Goal: Obtain resource: Obtain resource

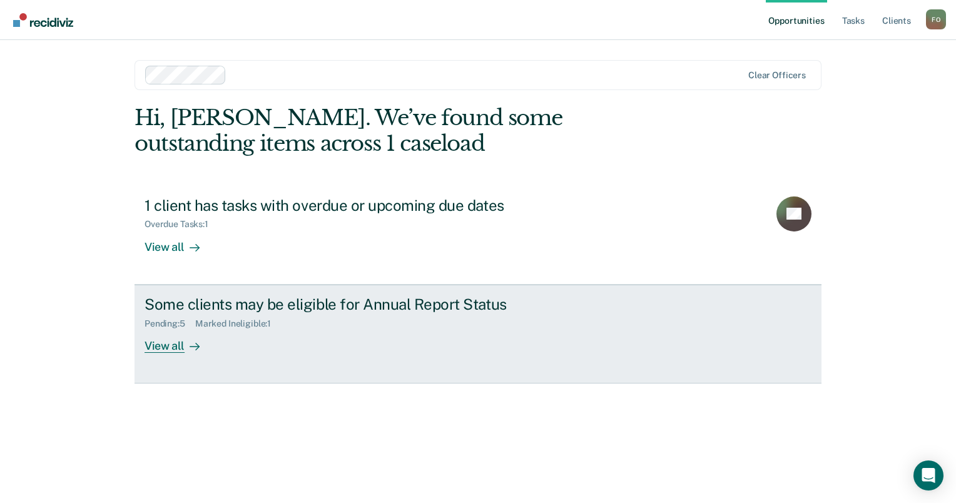
click at [183, 323] on div "Pending : 5" at bounding box center [170, 324] width 51 height 11
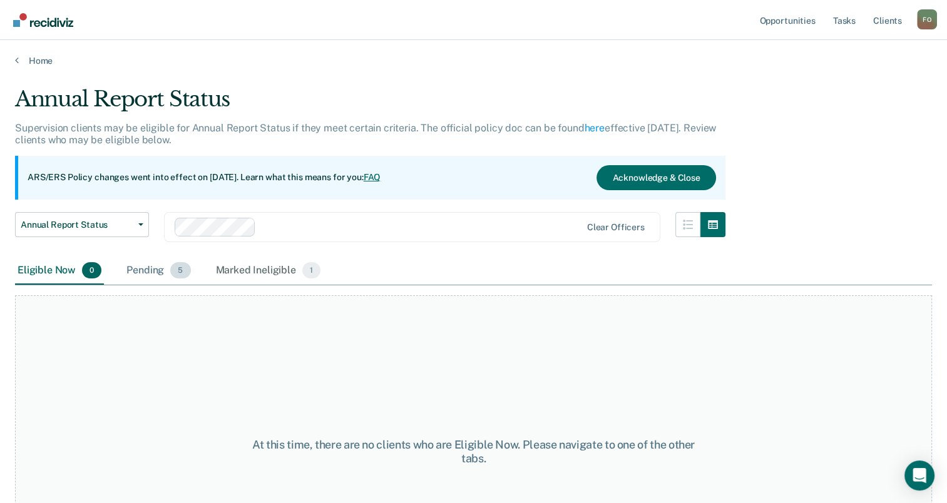
click at [164, 275] on div "Pending 5" at bounding box center [158, 271] width 69 height 28
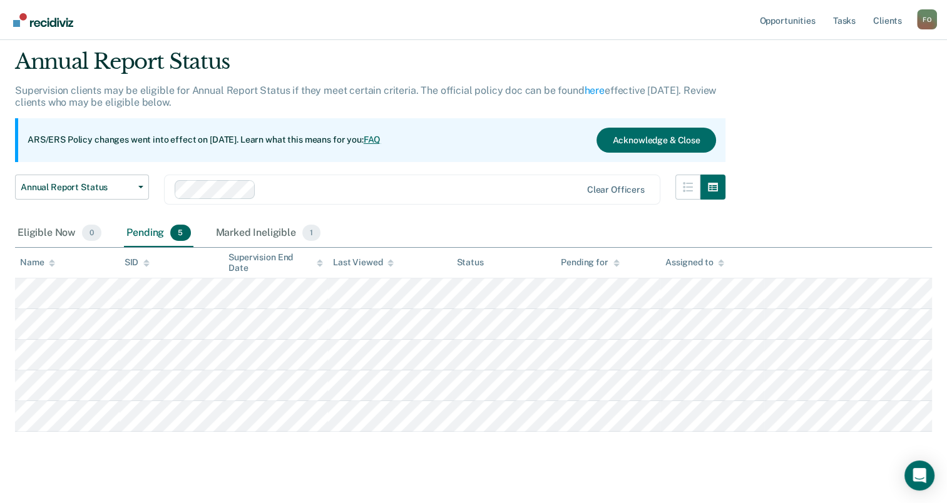
scroll to position [55, 0]
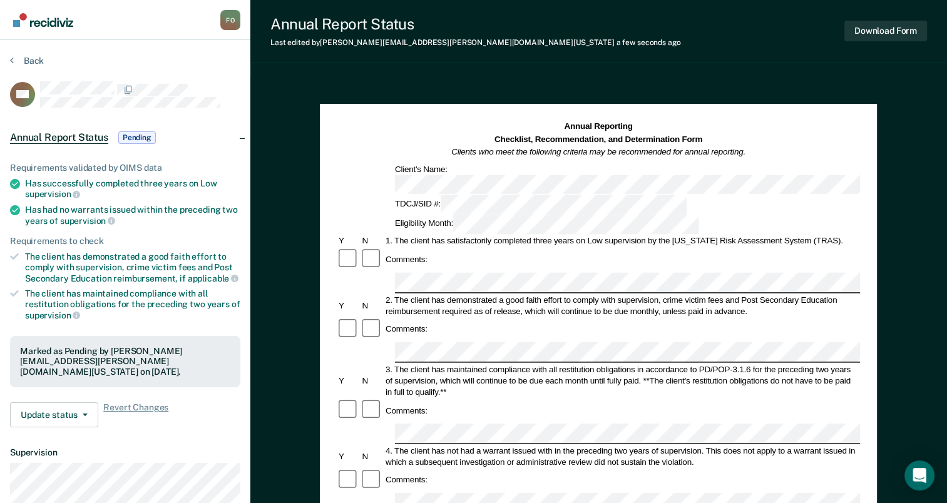
click at [788, 248] on div "Comments:" at bounding box center [598, 260] width 523 height 24
click at [790, 317] on div "Comments:" at bounding box center [598, 329] width 523 height 24
click at [896, 33] on button "Download Form" at bounding box center [885, 31] width 83 height 21
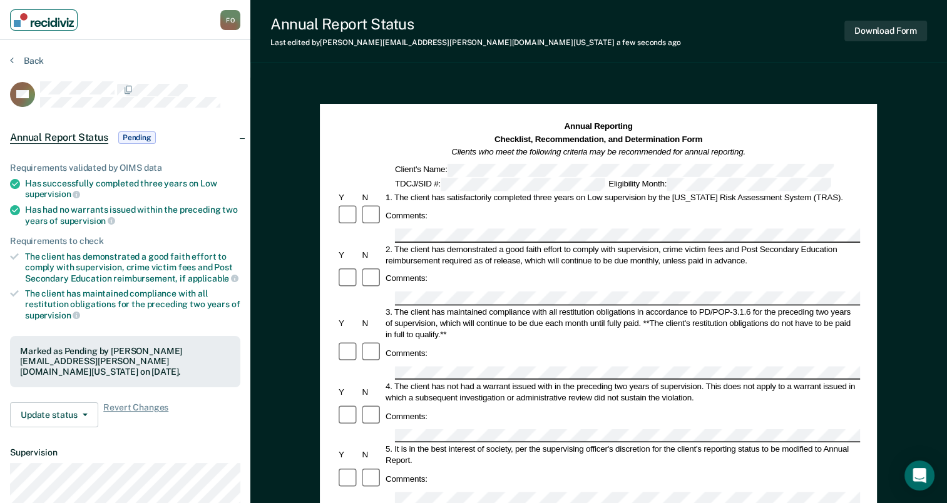
click at [58, 25] on img "Main navigation" at bounding box center [44, 20] width 60 height 14
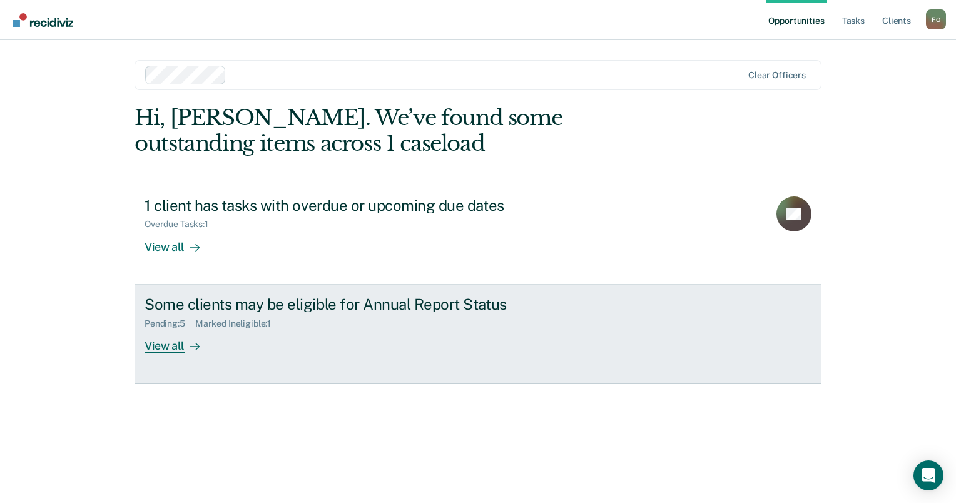
click at [170, 343] on div "View all" at bounding box center [180, 341] width 70 height 24
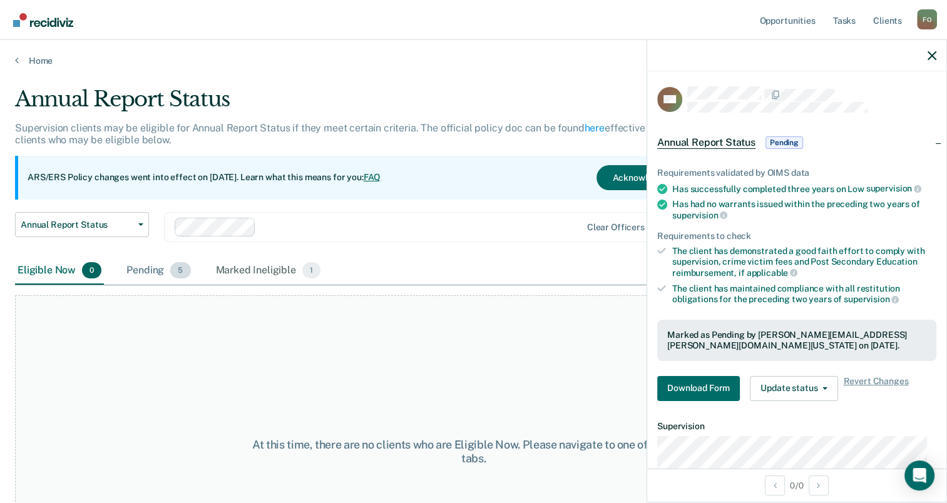
click at [154, 267] on div "Pending 5" at bounding box center [158, 271] width 69 height 28
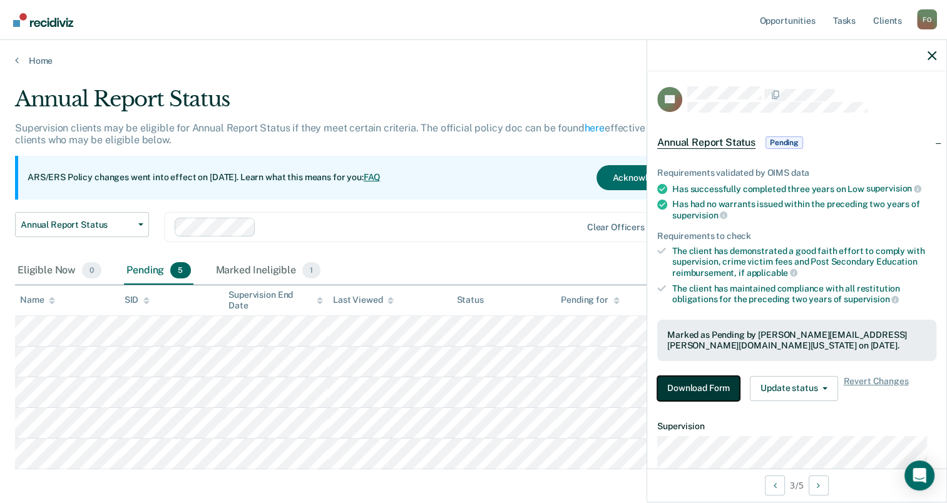
click at [691, 385] on button "Download Form" at bounding box center [698, 388] width 83 height 25
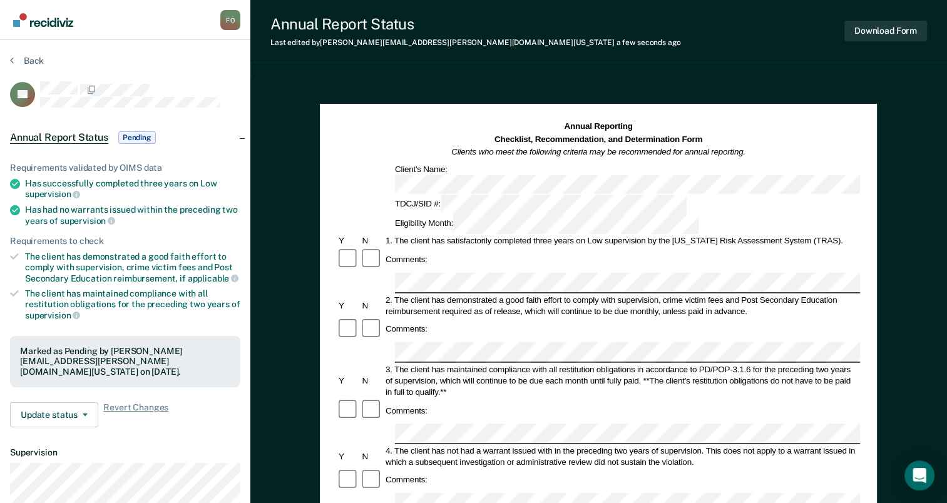
click at [800, 148] on div "Annual Reporting Checklist, Recommendation, and Determination Form Clients who …" at bounding box center [598, 140] width 523 height 38
click at [880, 34] on button "Download Form" at bounding box center [885, 31] width 83 height 21
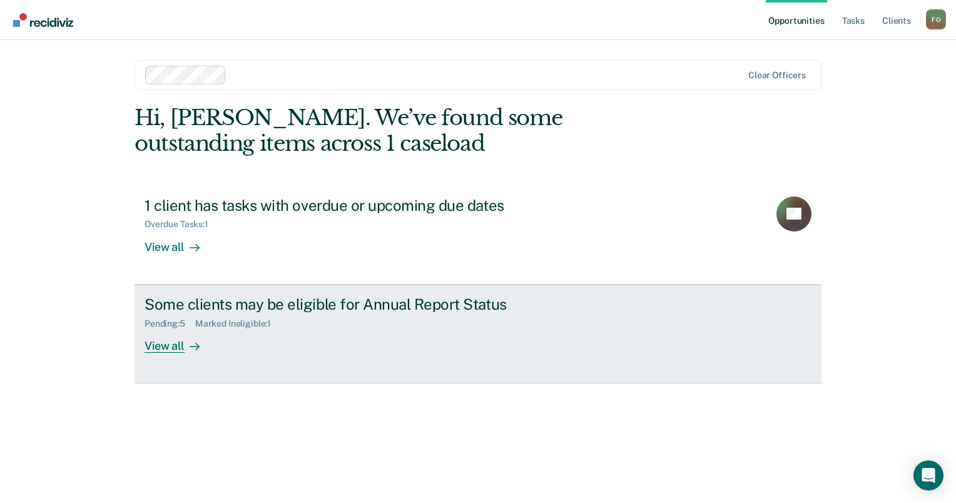
click at [173, 344] on div "View all" at bounding box center [180, 341] width 70 height 24
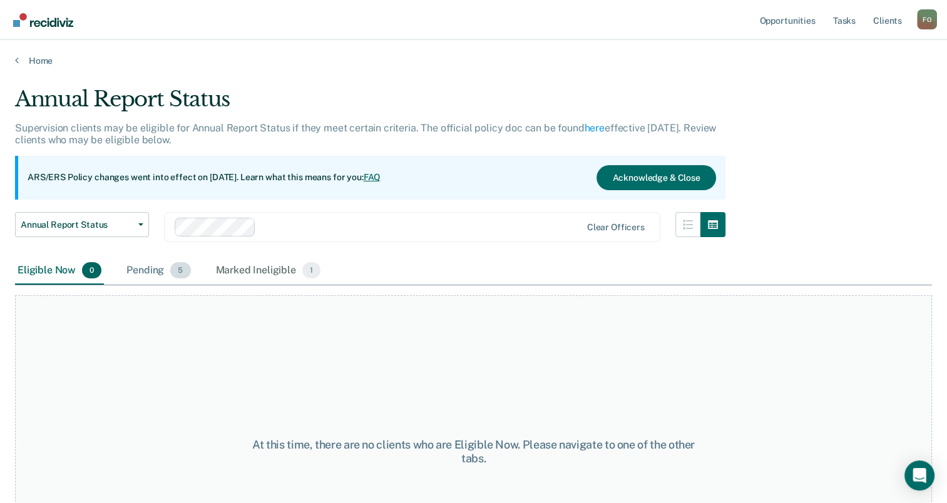
click at [167, 274] on div "Pending 5" at bounding box center [158, 271] width 69 height 28
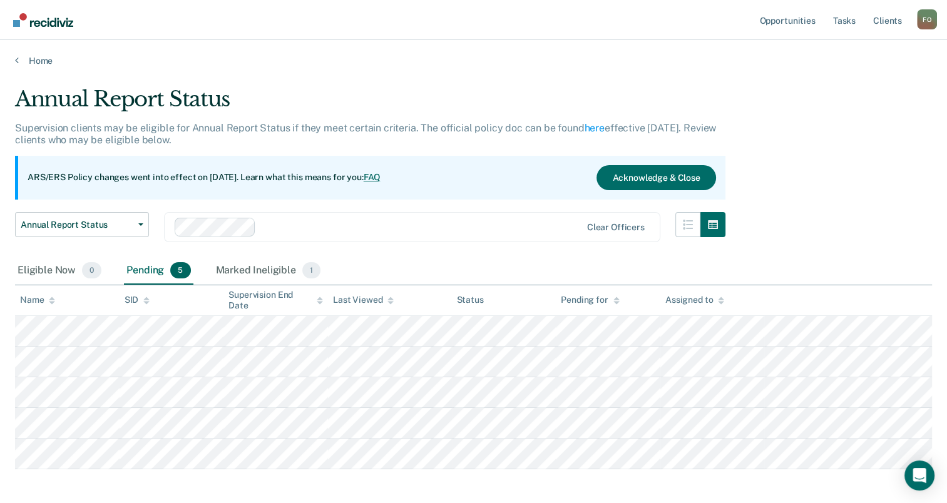
scroll to position [55, 0]
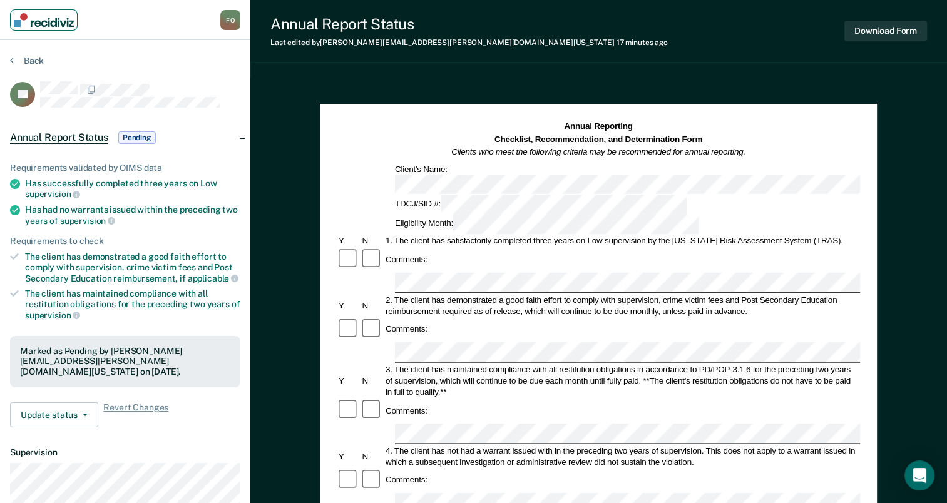
click at [36, 22] on img "Main navigation" at bounding box center [44, 20] width 60 height 14
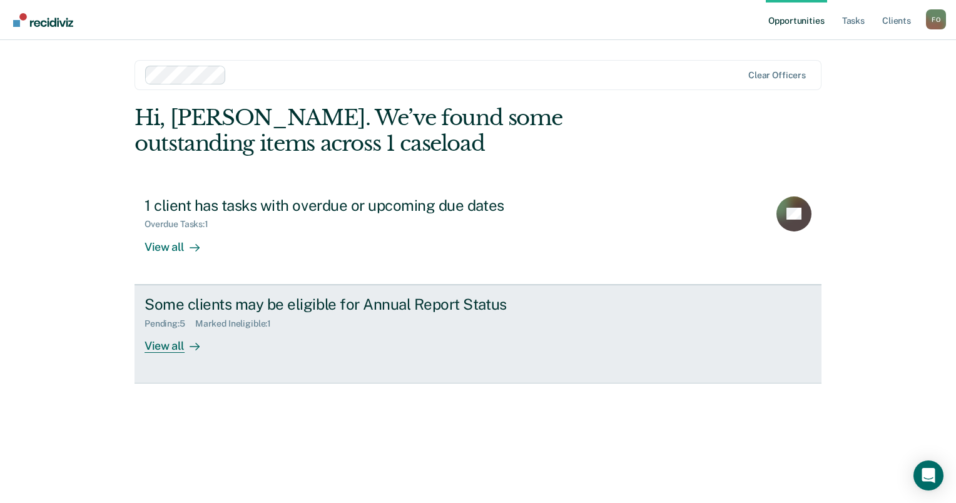
click at [170, 346] on div "View all" at bounding box center [180, 341] width 70 height 24
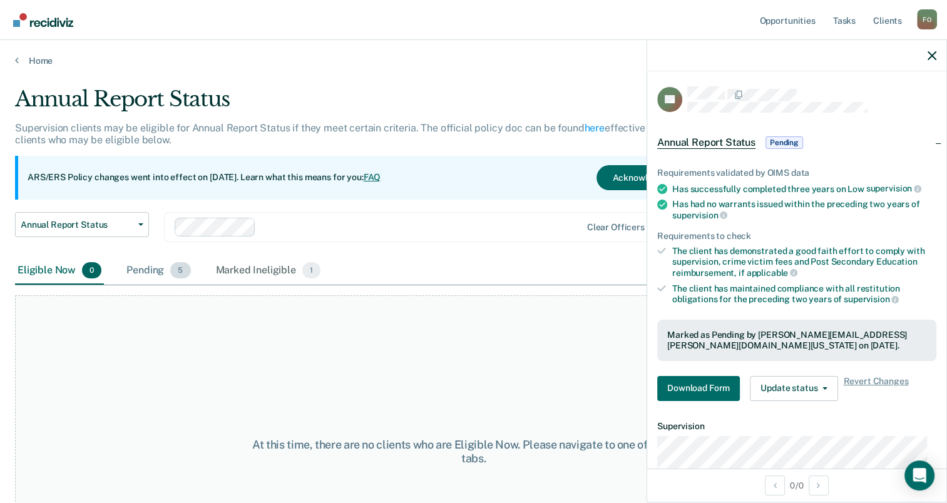
click at [150, 273] on div "Pending 5" at bounding box center [158, 271] width 69 height 28
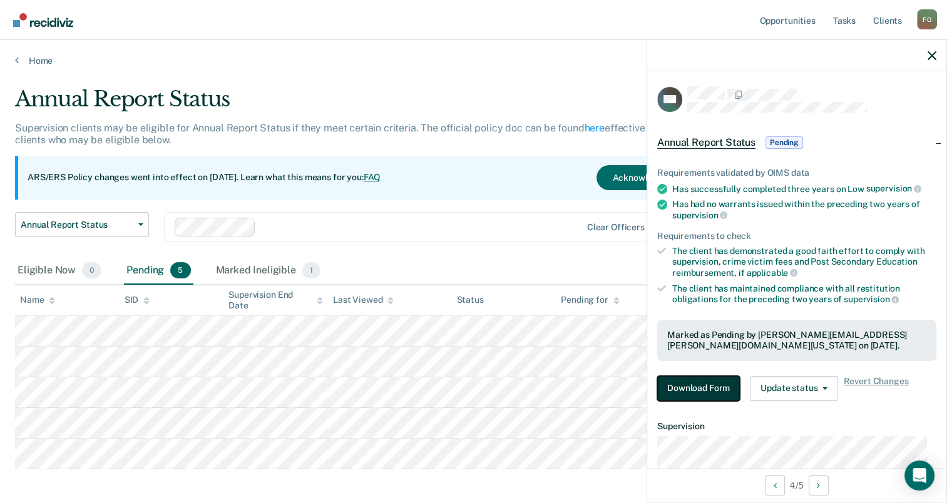
click at [708, 390] on button "Download Form" at bounding box center [698, 388] width 83 height 25
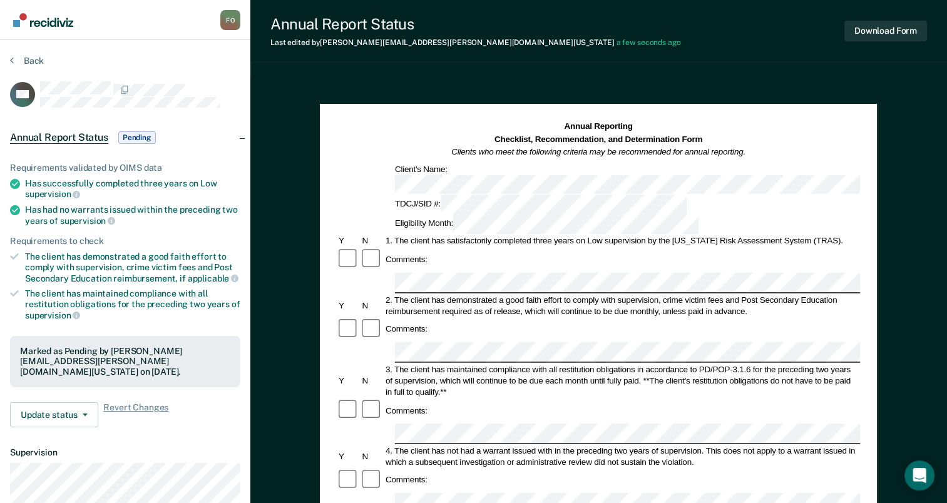
click at [835, 248] on div "Comments:" at bounding box center [598, 260] width 523 height 24
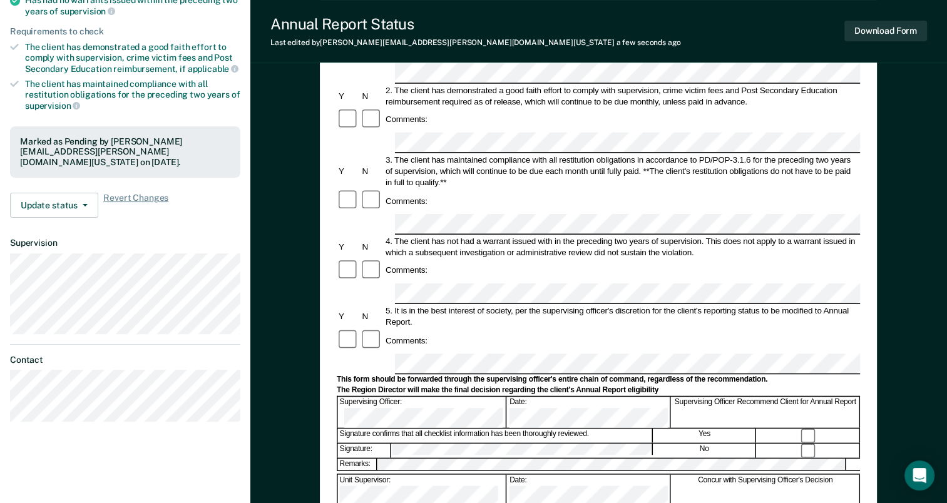
scroll to position [250, 0]
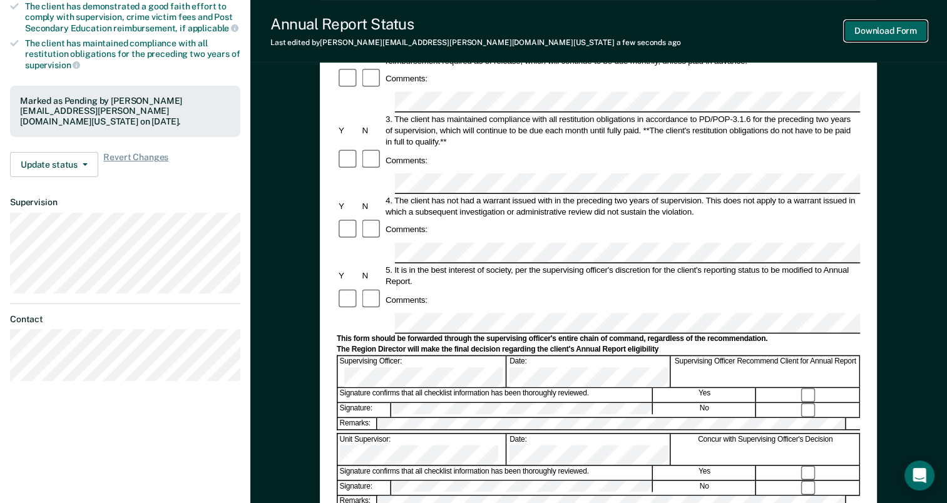
click at [876, 35] on button "Download Form" at bounding box center [885, 31] width 83 height 21
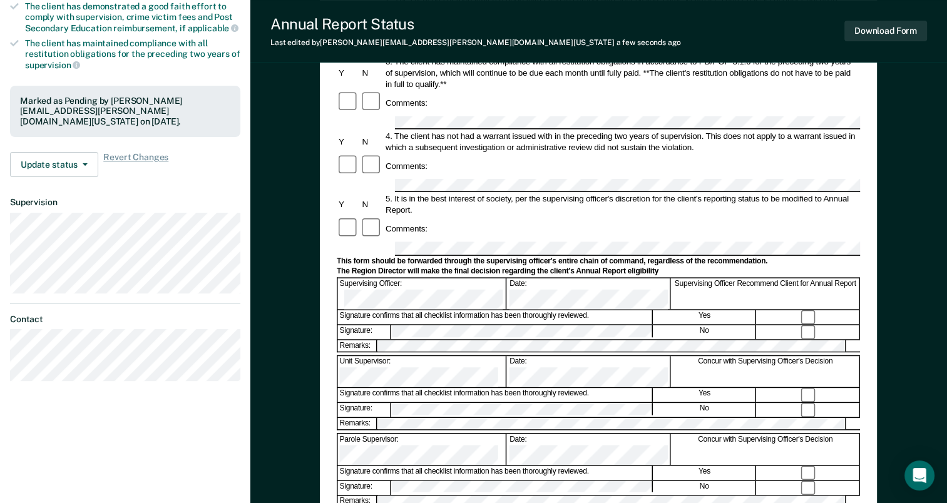
click at [576, 91] on div "Comments:" at bounding box center [598, 103] width 523 height 24
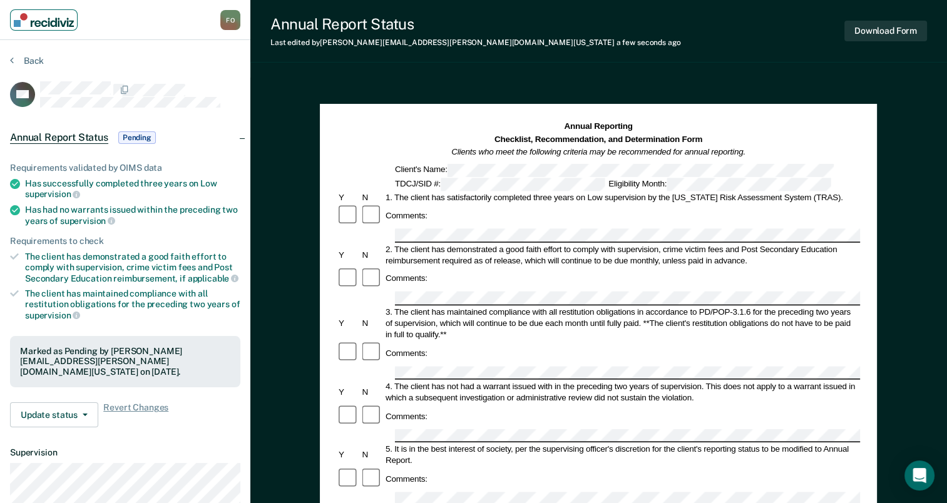
click at [39, 26] on img "Main navigation" at bounding box center [44, 20] width 60 height 14
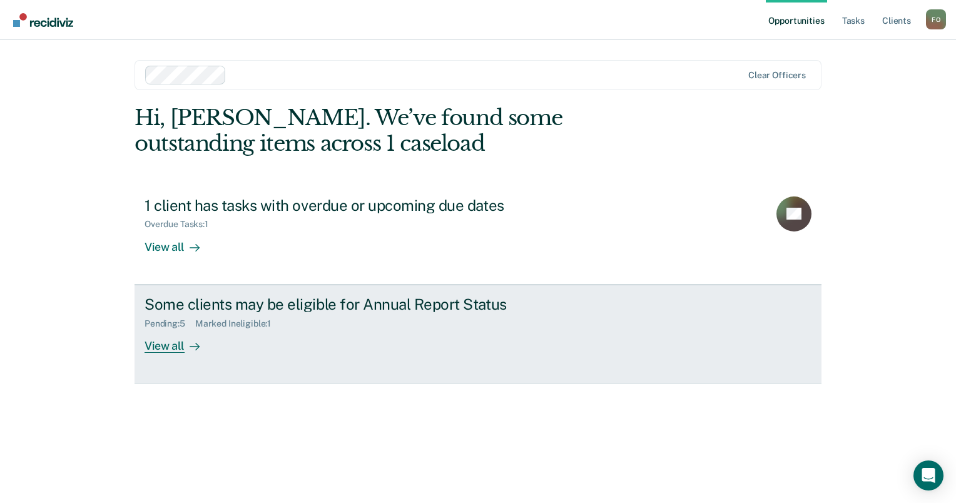
click at [167, 341] on div "View all" at bounding box center [180, 341] width 70 height 24
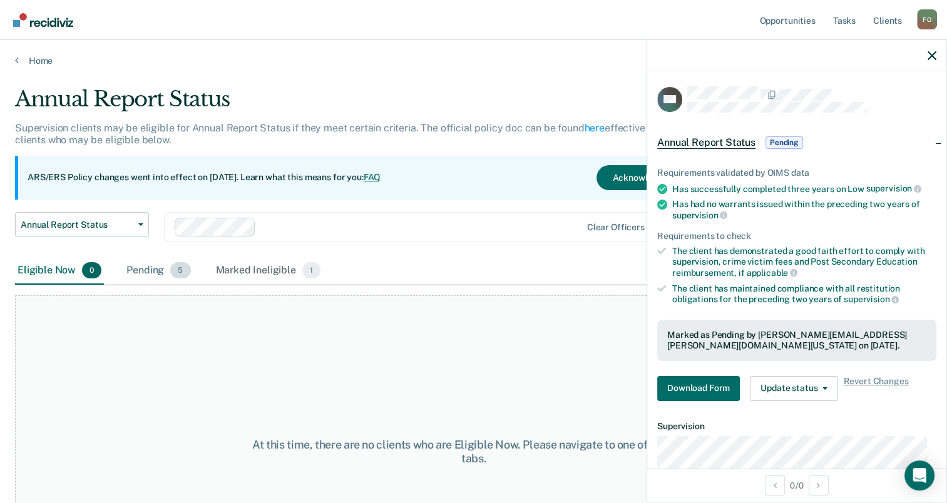
click at [148, 272] on div "Pending 5" at bounding box center [158, 271] width 69 height 28
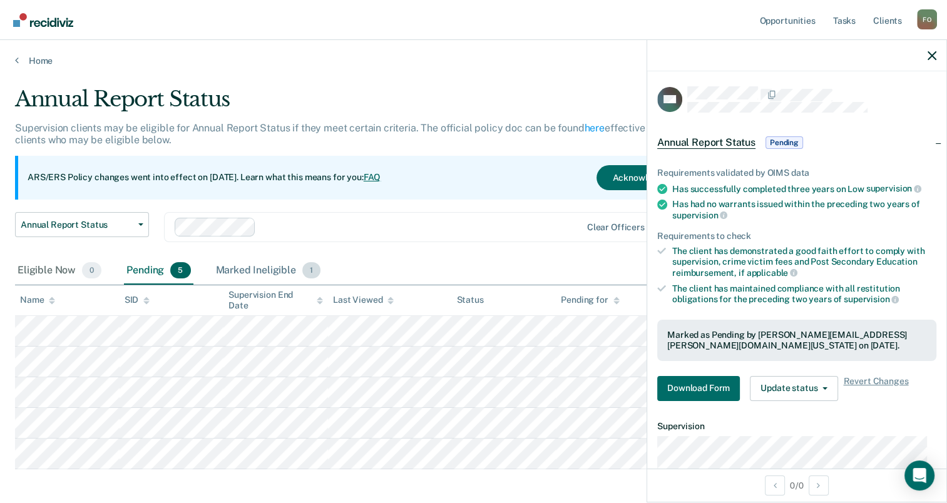
click at [248, 270] on div "Marked Ineligible 1" at bounding box center [268, 271] width 110 height 28
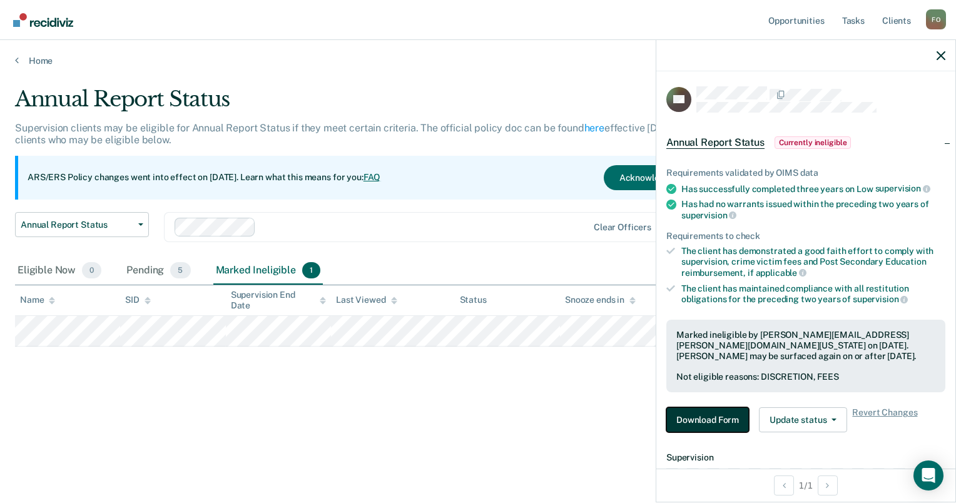
click at [706, 418] on button "Download Form" at bounding box center [707, 419] width 83 height 25
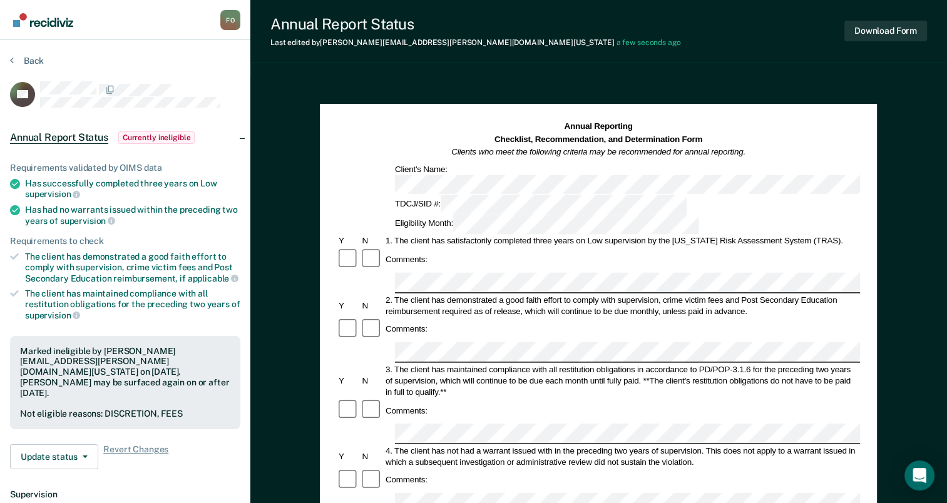
click at [831, 317] on div "Comments:" at bounding box center [598, 329] width 523 height 24
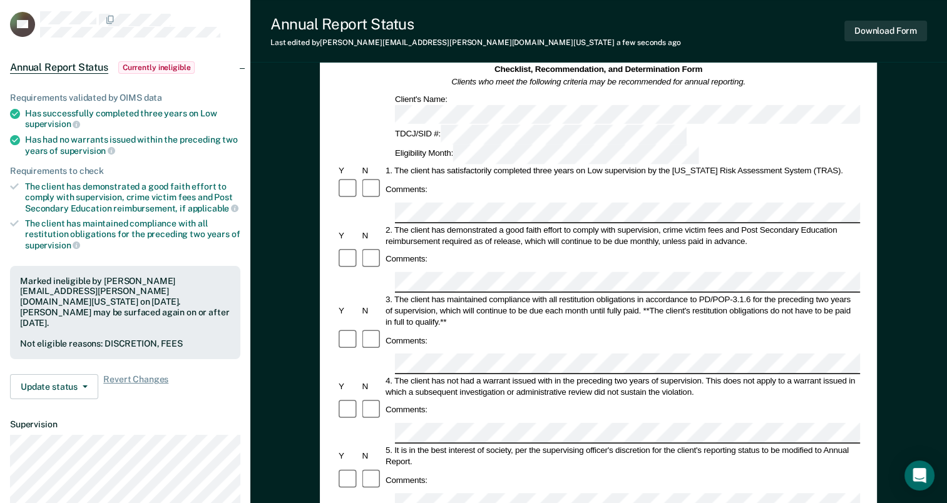
scroll to position [63, 0]
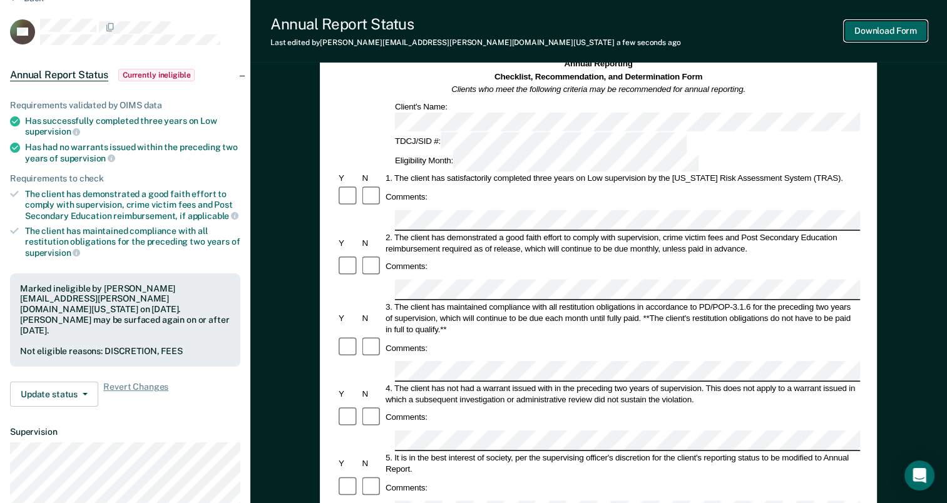
click at [891, 29] on button "Download Form" at bounding box center [885, 31] width 83 height 21
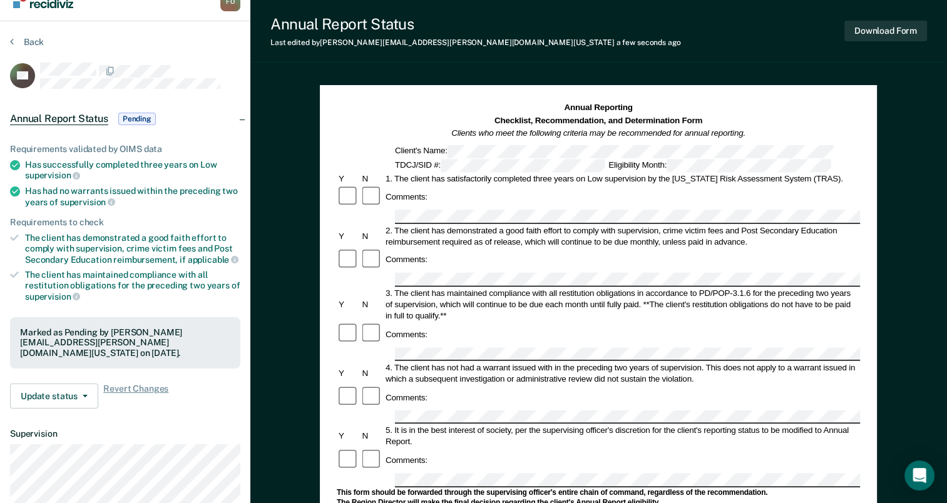
scroll to position [0, 0]
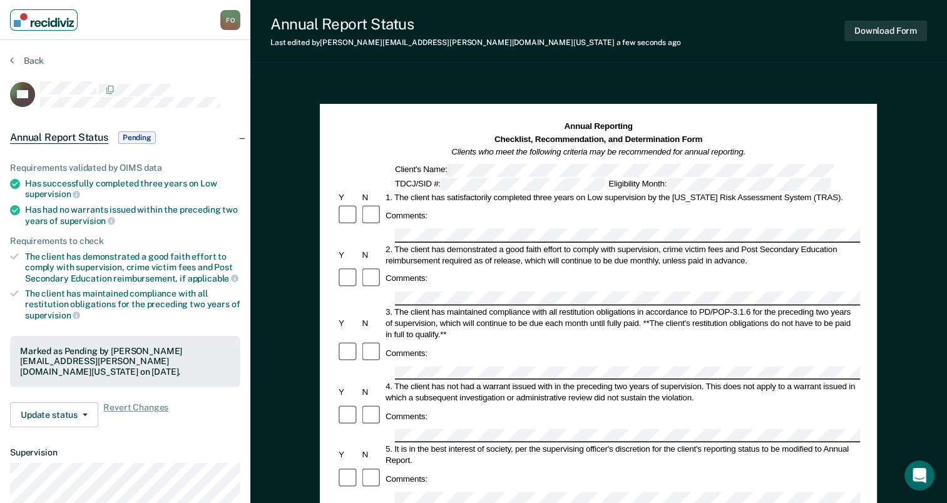
click at [58, 21] on img "Main navigation" at bounding box center [44, 20] width 60 height 14
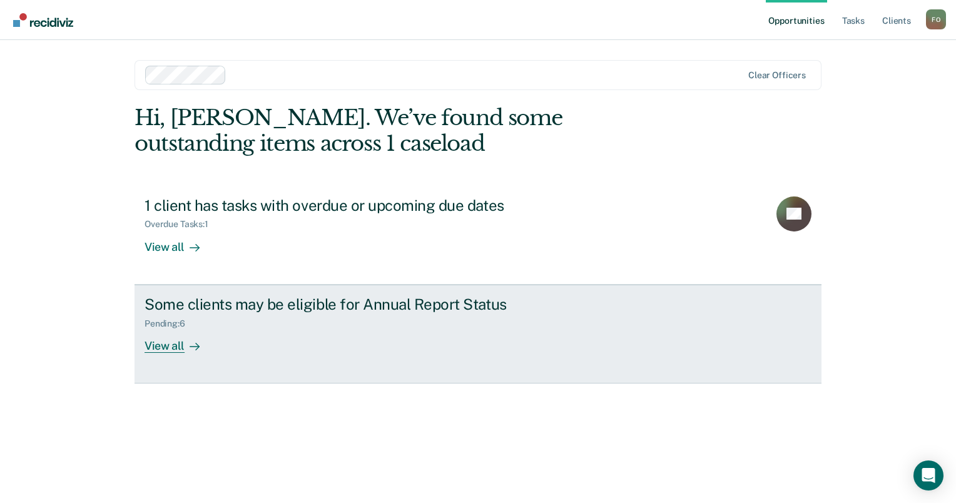
click at [175, 345] on div "View all" at bounding box center [180, 341] width 70 height 24
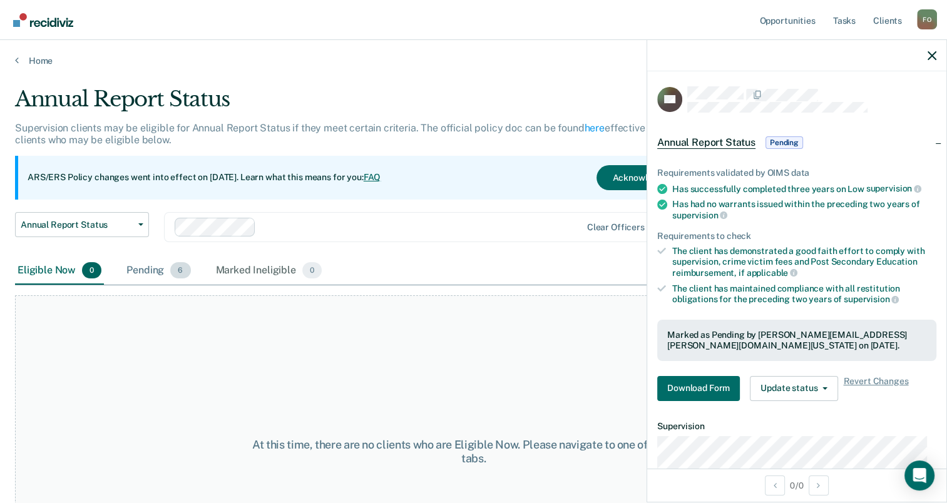
click at [143, 273] on div "Pending 6" at bounding box center [158, 271] width 69 height 28
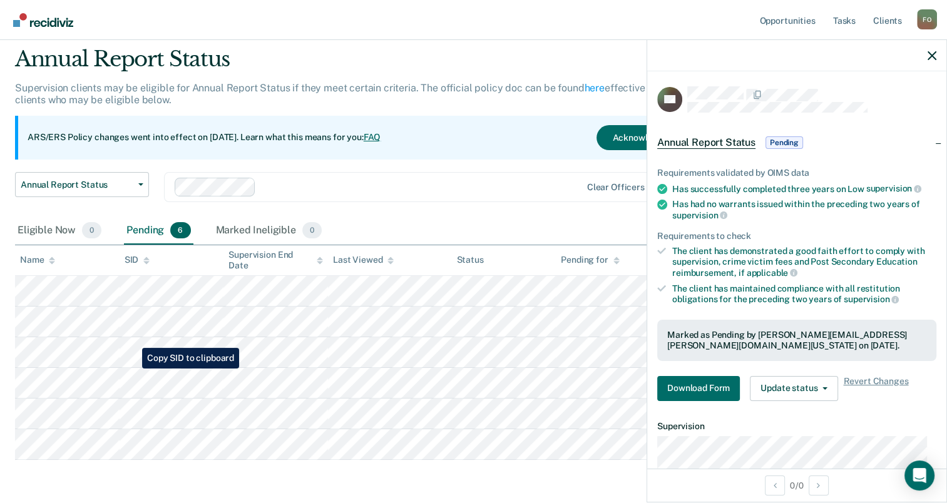
scroll to position [85, 0]
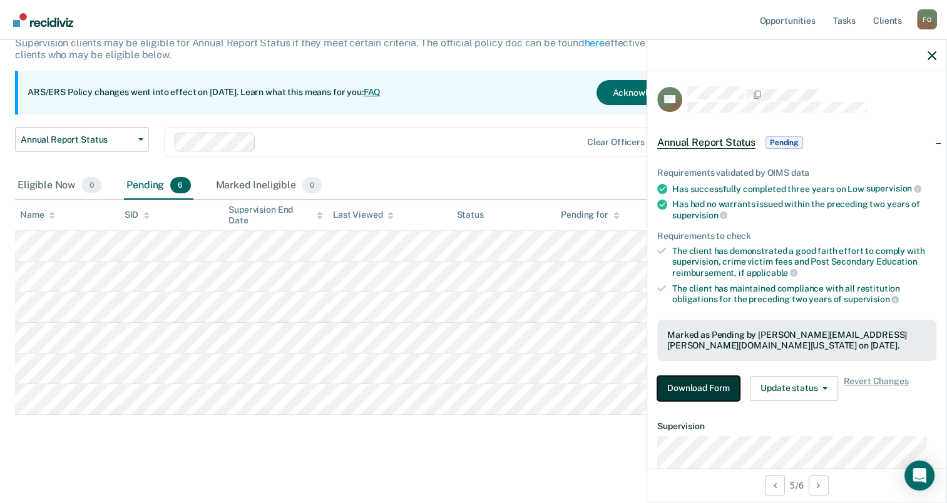
click at [703, 389] on button "Download Form" at bounding box center [698, 388] width 83 height 25
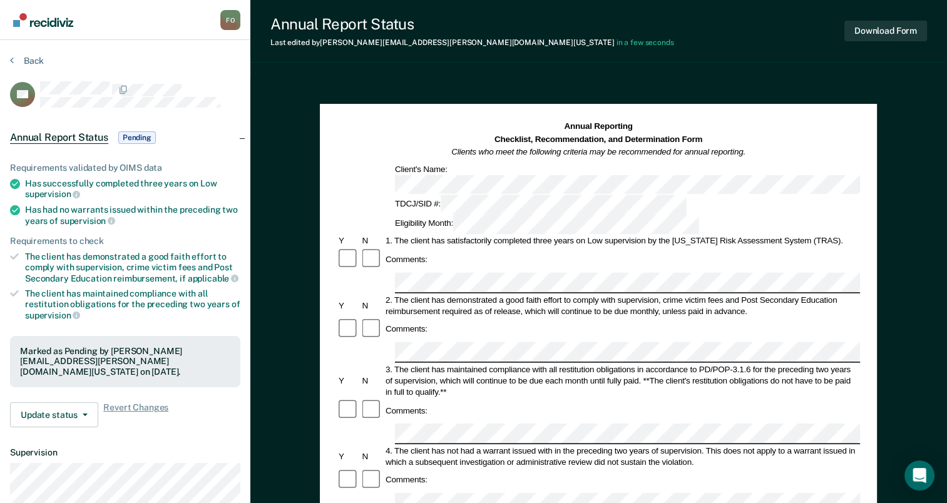
click at [635, 317] on div "Comments:" at bounding box center [598, 329] width 523 height 24
click at [831, 148] on div "Annual Reporting Checklist, Recommendation, and Determination Form Clients who …" at bounding box center [598, 140] width 523 height 38
click at [875, 29] on button "Download Form" at bounding box center [885, 31] width 83 height 21
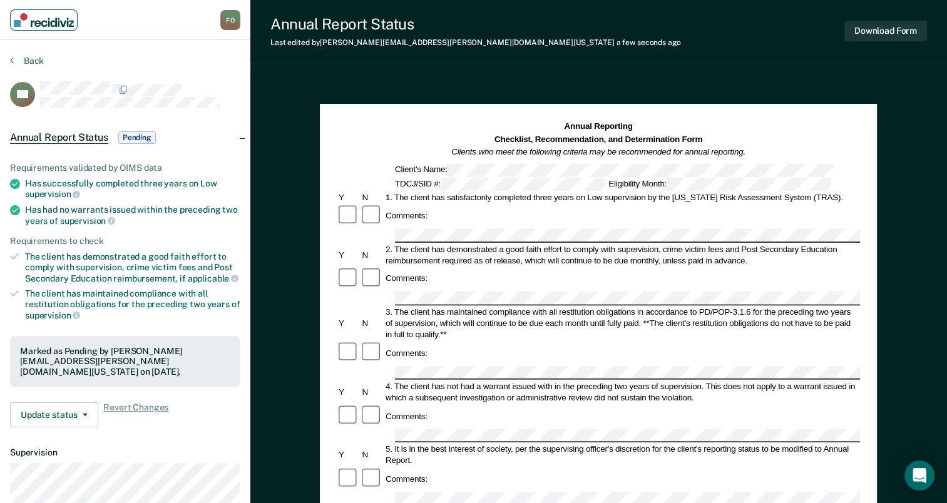
click at [30, 26] on img "Main navigation" at bounding box center [44, 20] width 60 height 14
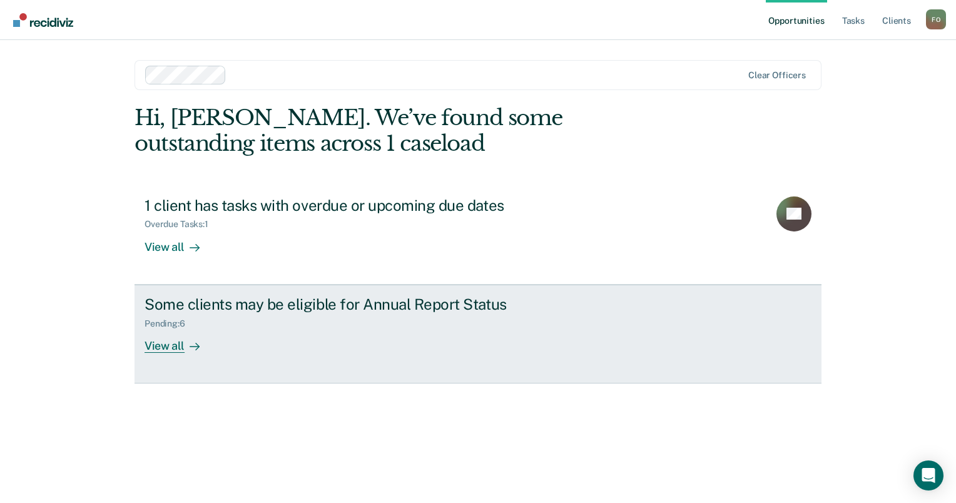
click at [172, 344] on div "View all" at bounding box center [180, 341] width 70 height 24
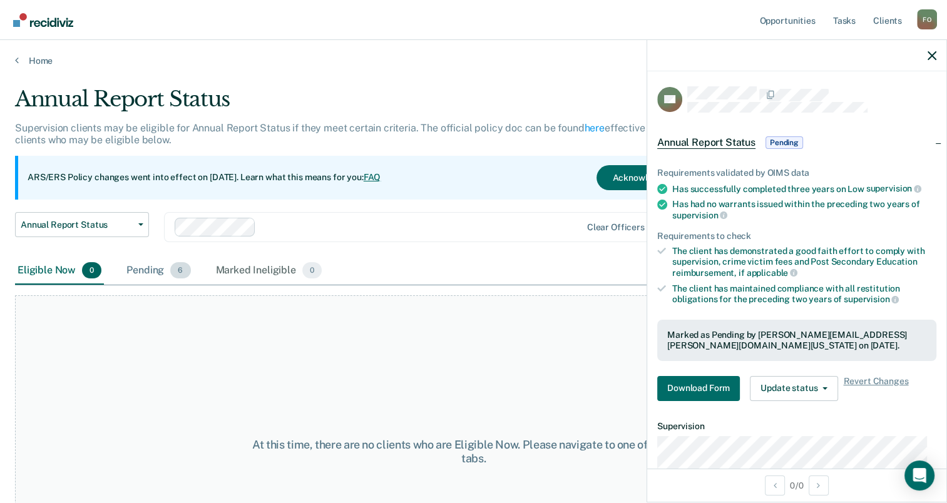
click at [143, 268] on div "Pending 6" at bounding box center [158, 271] width 69 height 28
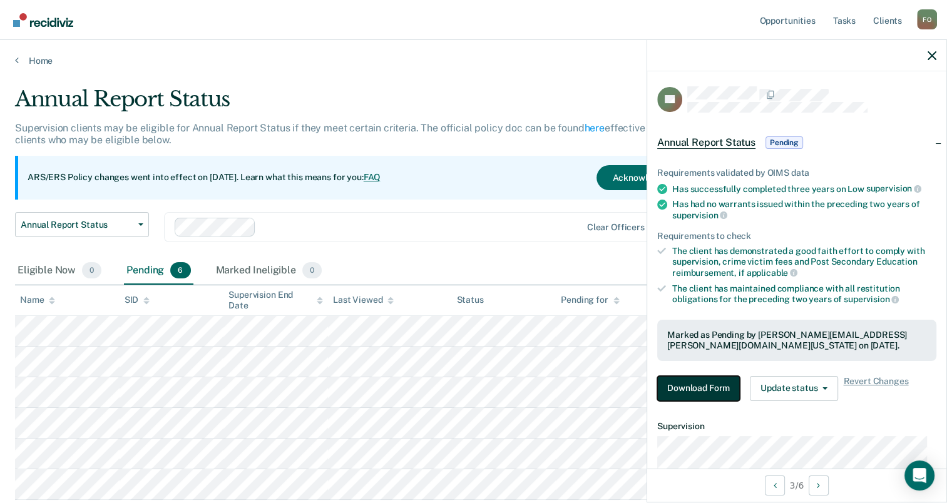
click at [703, 384] on button "Download Form" at bounding box center [698, 388] width 83 height 25
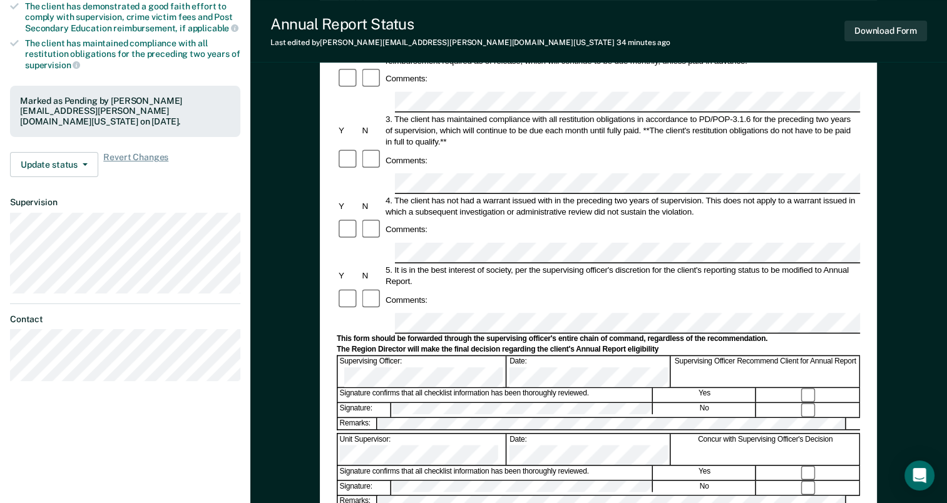
scroll to position [188, 0]
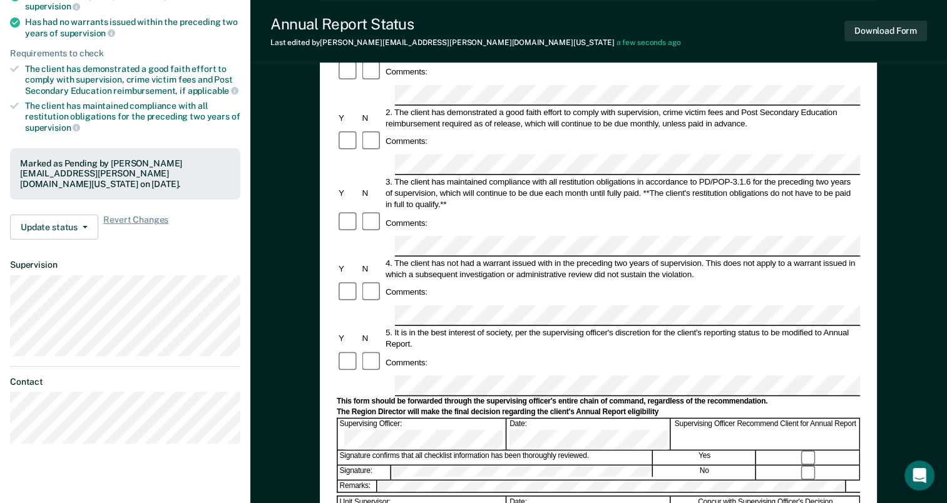
click at [719, 350] on div "Comments:" at bounding box center [598, 362] width 523 height 24
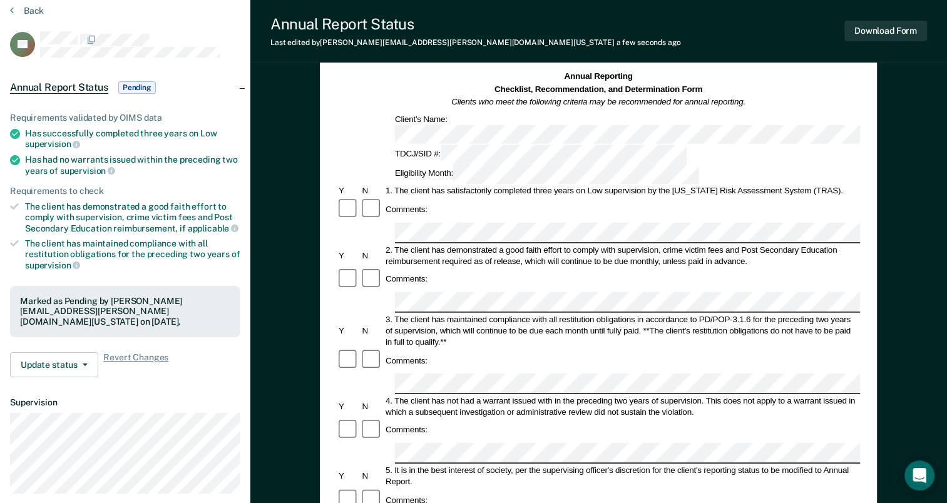
scroll to position [0, 0]
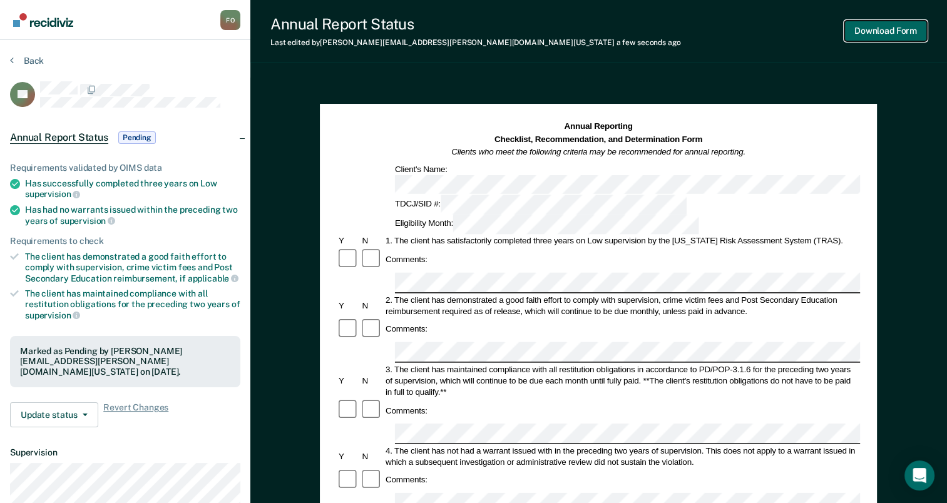
click at [877, 35] on button "Download Form" at bounding box center [885, 31] width 83 height 21
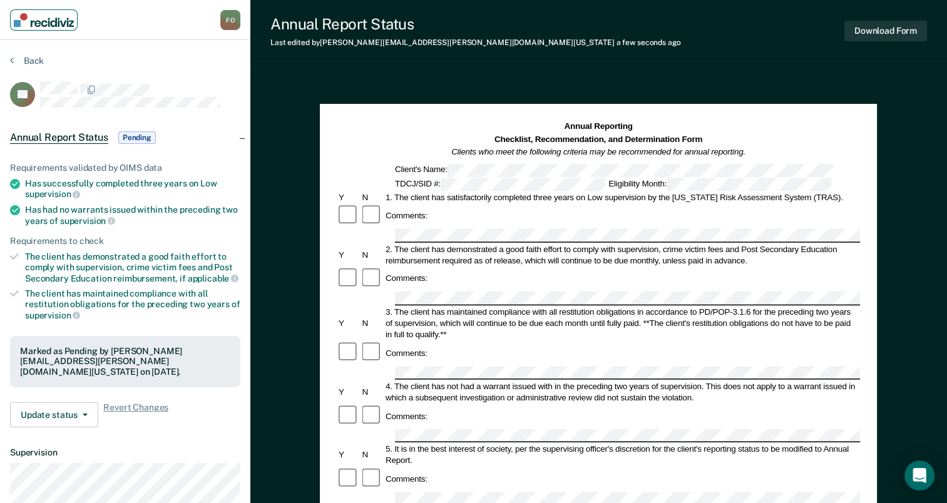
click at [38, 22] on img "Main navigation" at bounding box center [44, 20] width 60 height 14
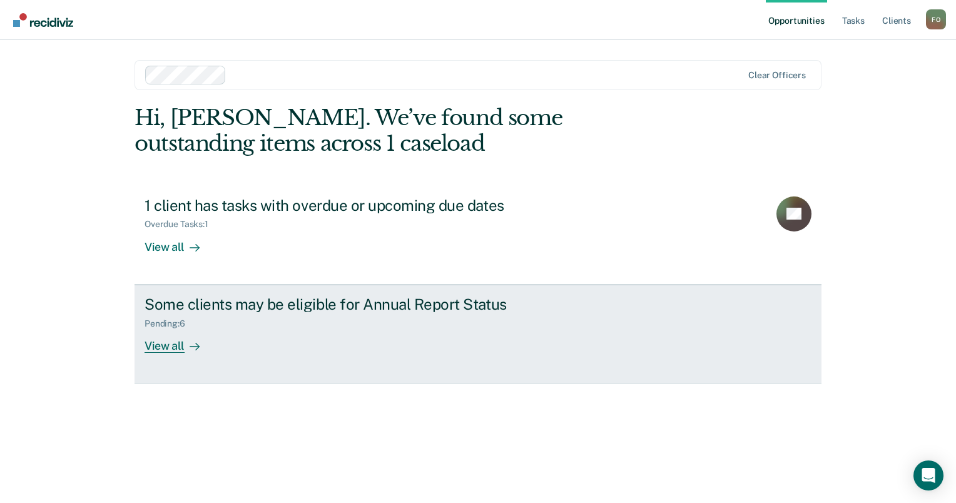
click at [153, 342] on div "View all" at bounding box center [180, 341] width 70 height 24
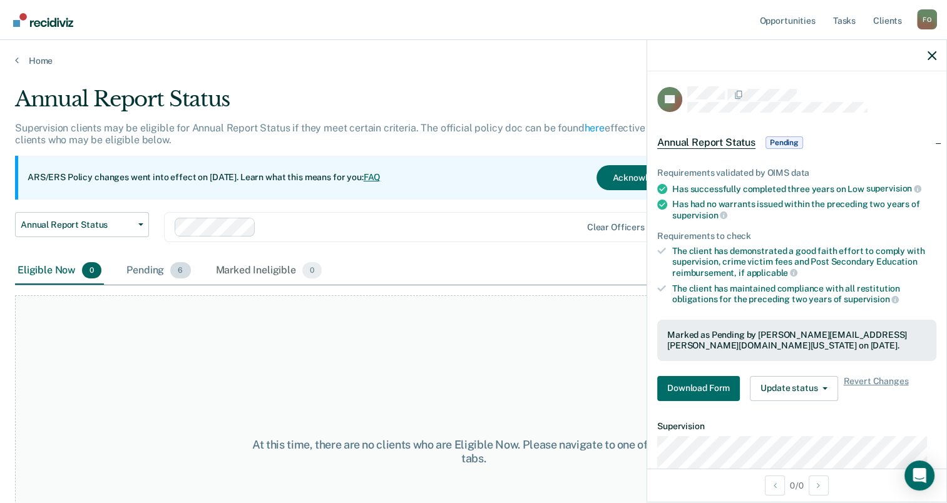
click at [146, 275] on div "Pending 6" at bounding box center [158, 271] width 69 height 28
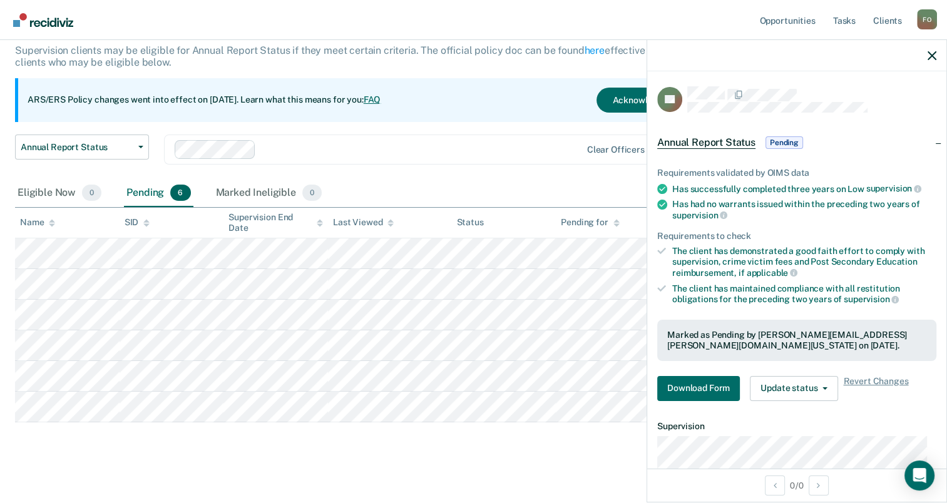
scroll to position [85, 0]
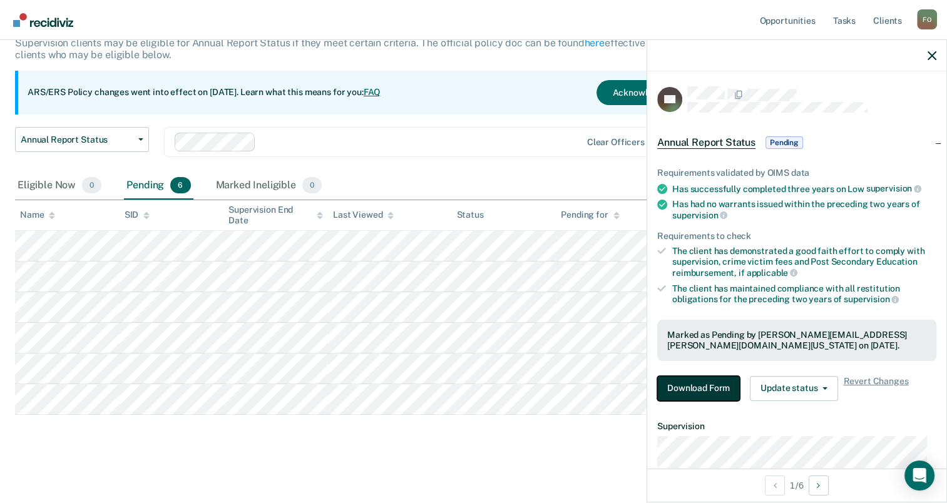
click at [712, 385] on button "Download Form" at bounding box center [698, 388] width 83 height 25
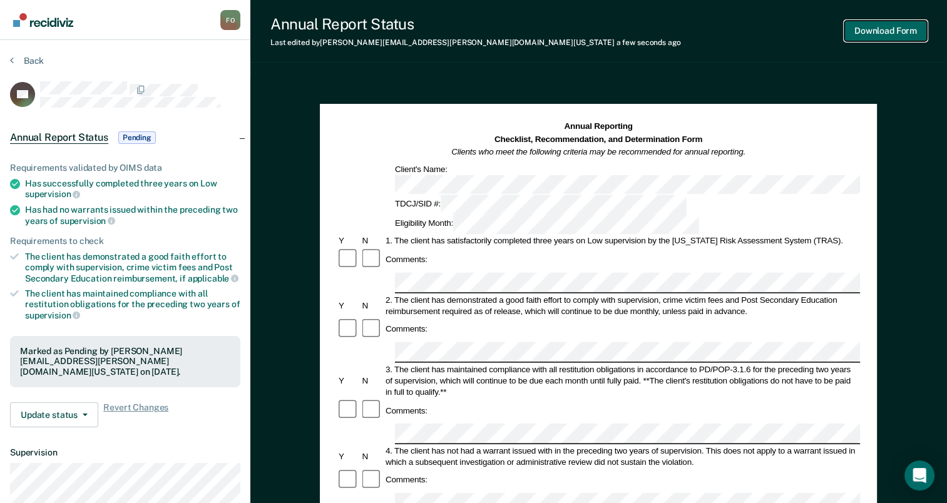
click at [895, 32] on button "Download Form" at bounding box center [885, 31] width 83 height 21
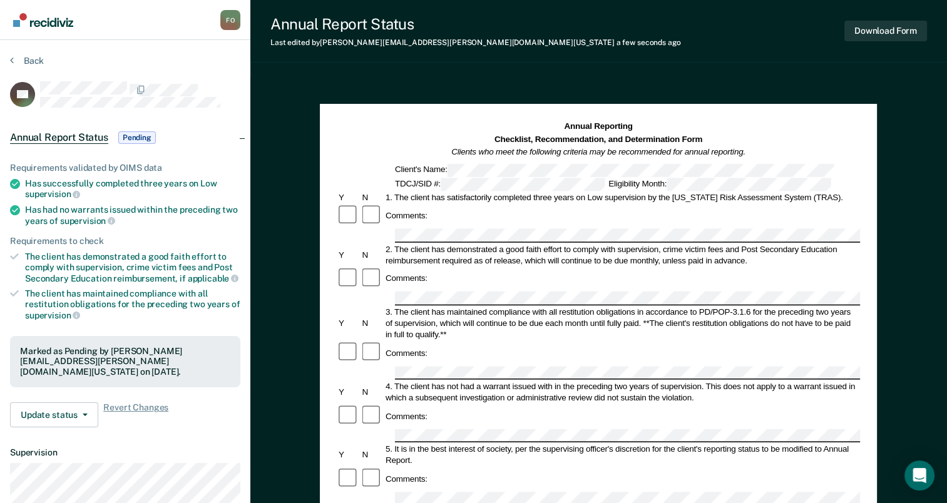
click at [758, 114] on div "Annual Reporting Checklist, Recommendation, and Determination Form Clients who …" at bounding box center [598, 467] width 557 height 726
